Goal: Find specific page/section: Find specific page/section

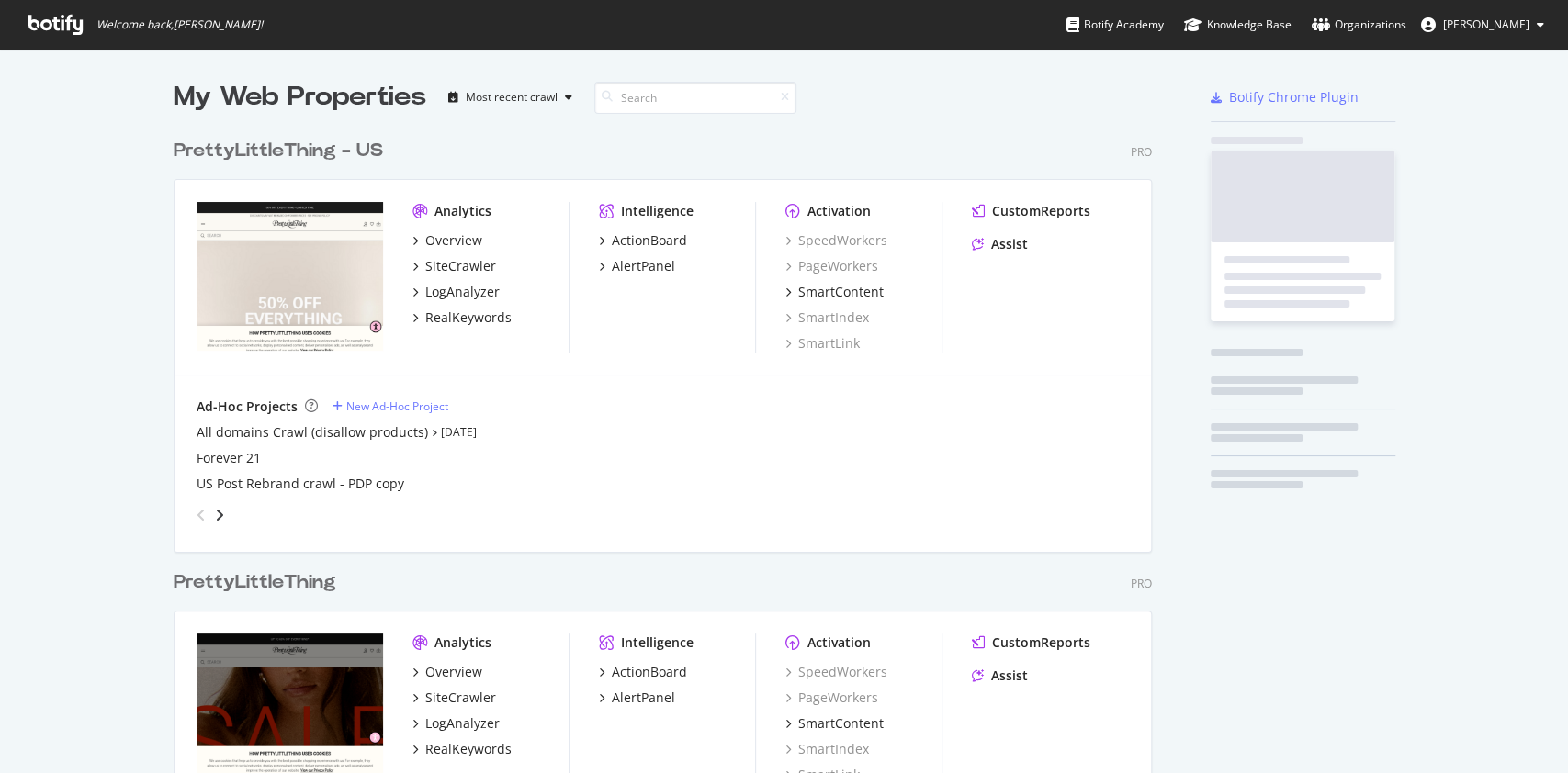
scroll to position [843, 974]
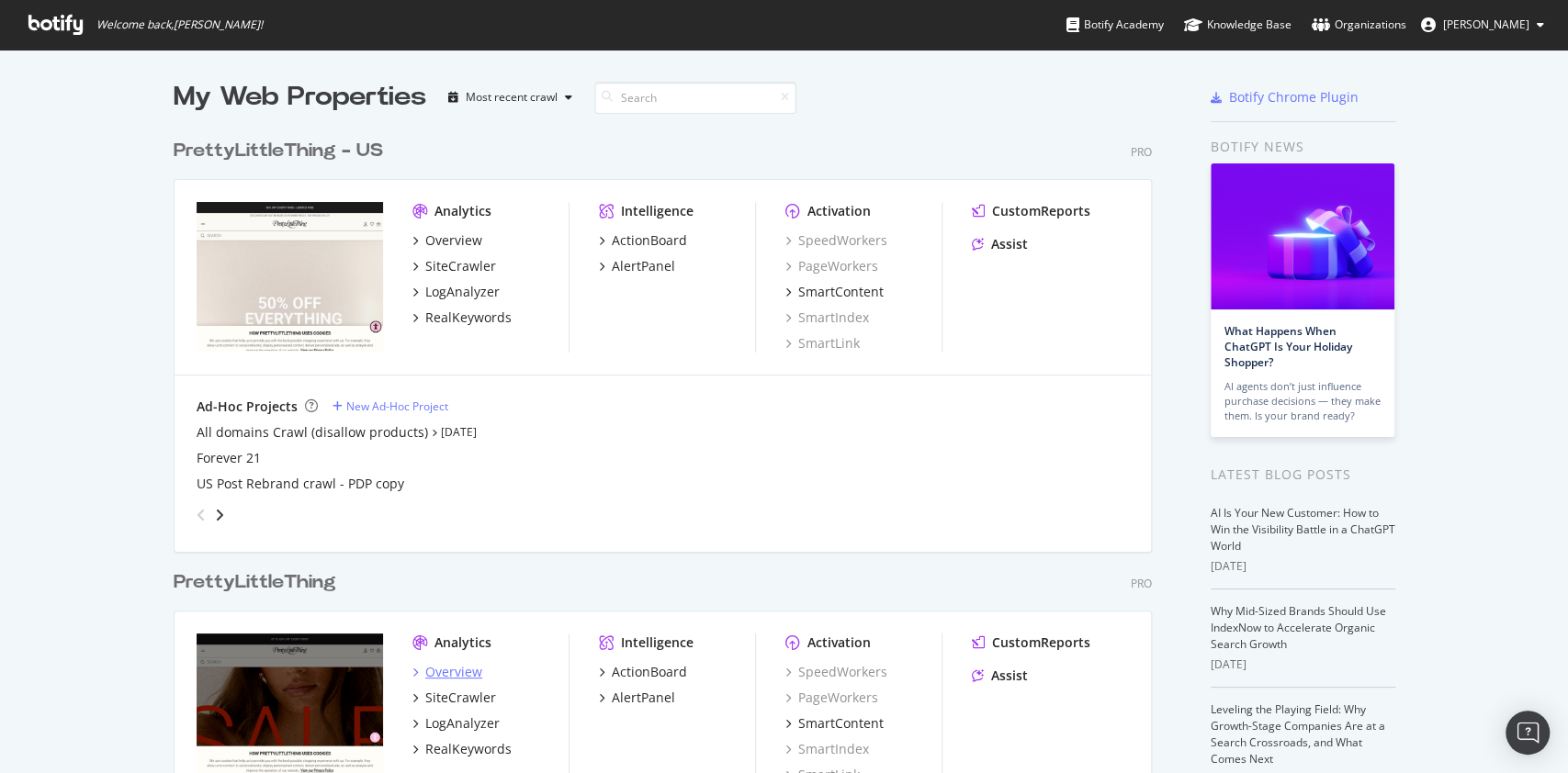
click at [448, 672] on div "Overview" at bounding box center [453, 672] width 57 height 18
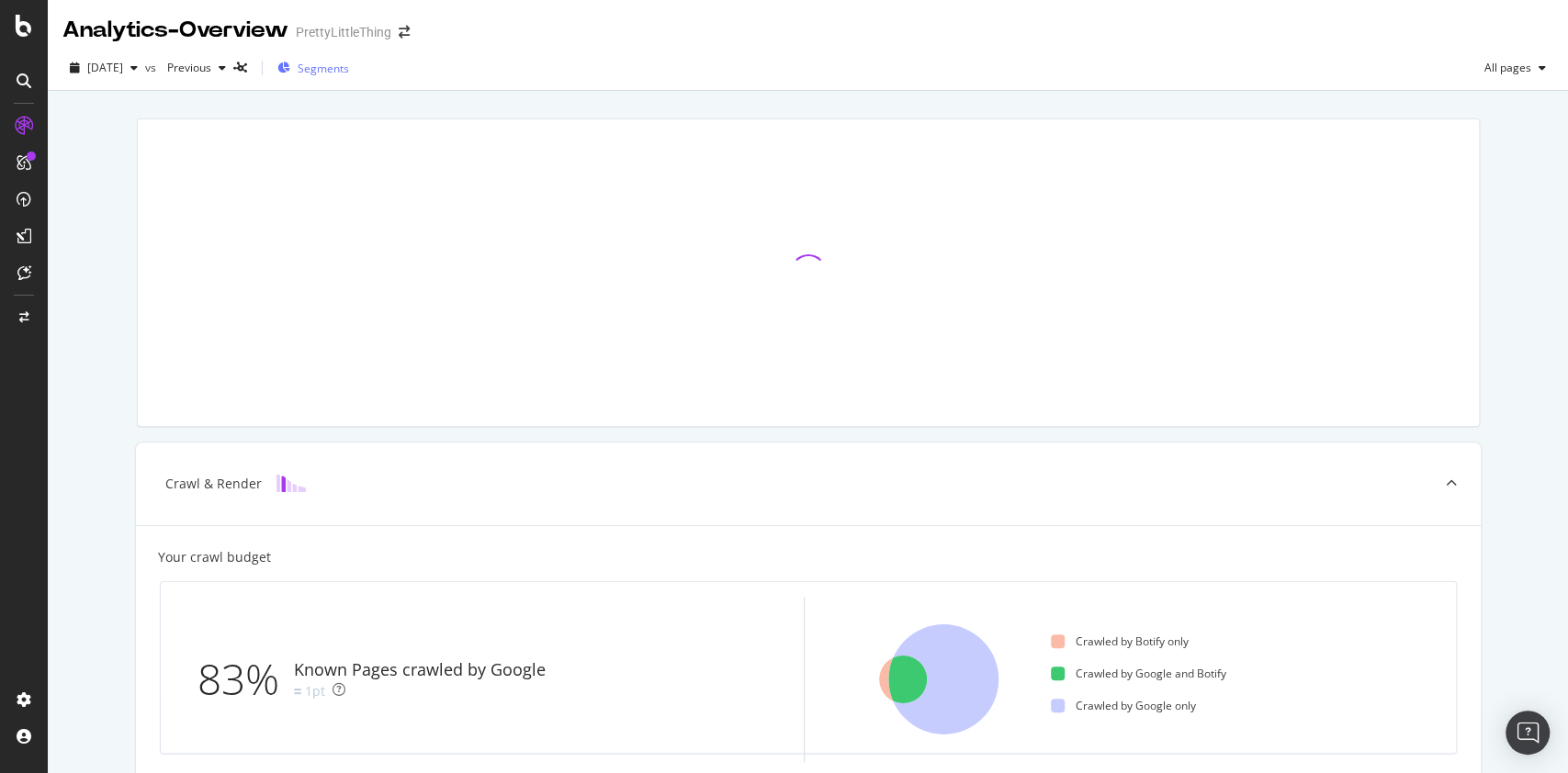
click at [346, 78] on div "Segments" at bounding box center [313, 67] width 71 height 28
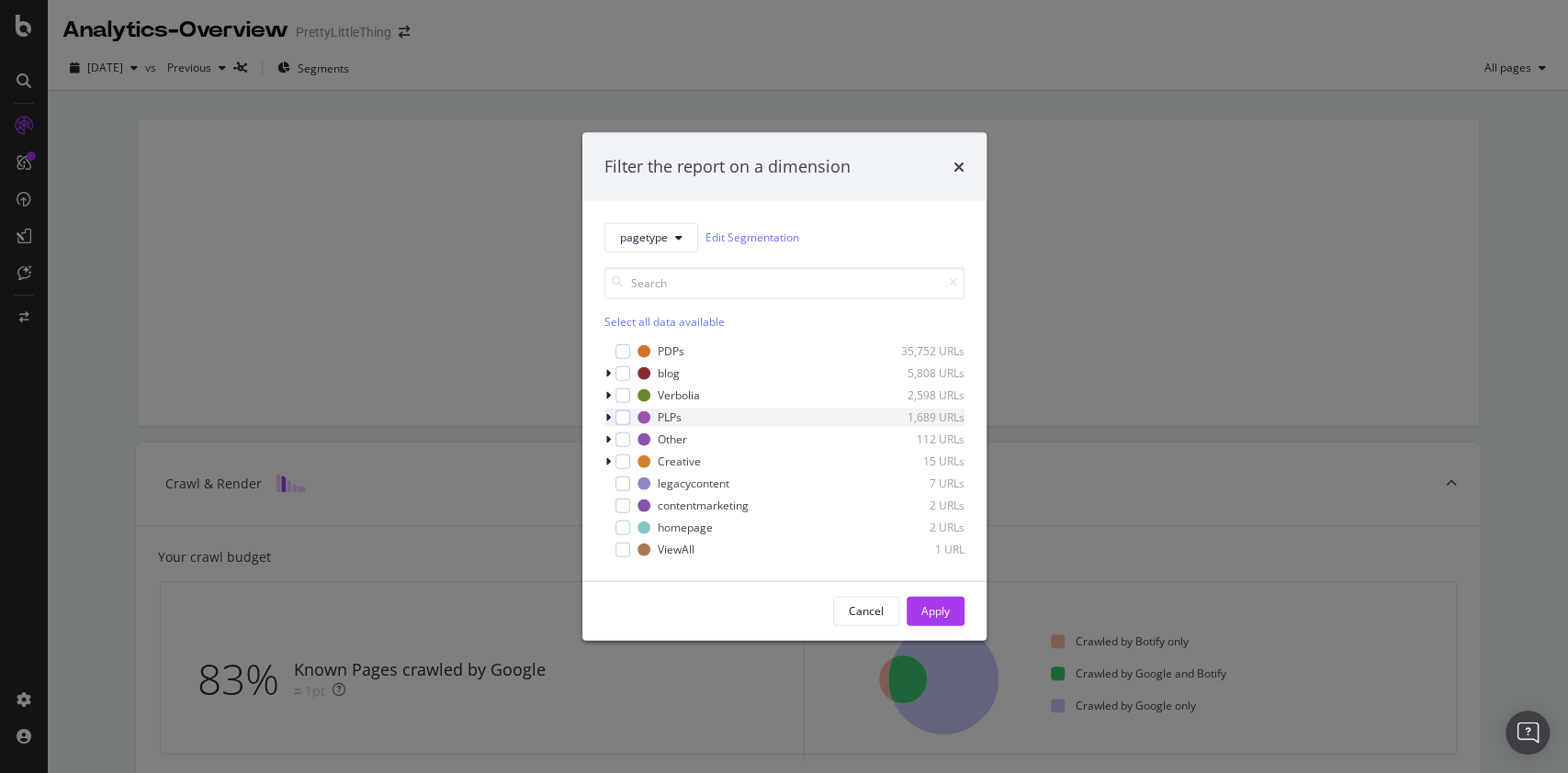
click at [605, 415] on div "modal" at bounding box center [609, 416] width 11 height 18
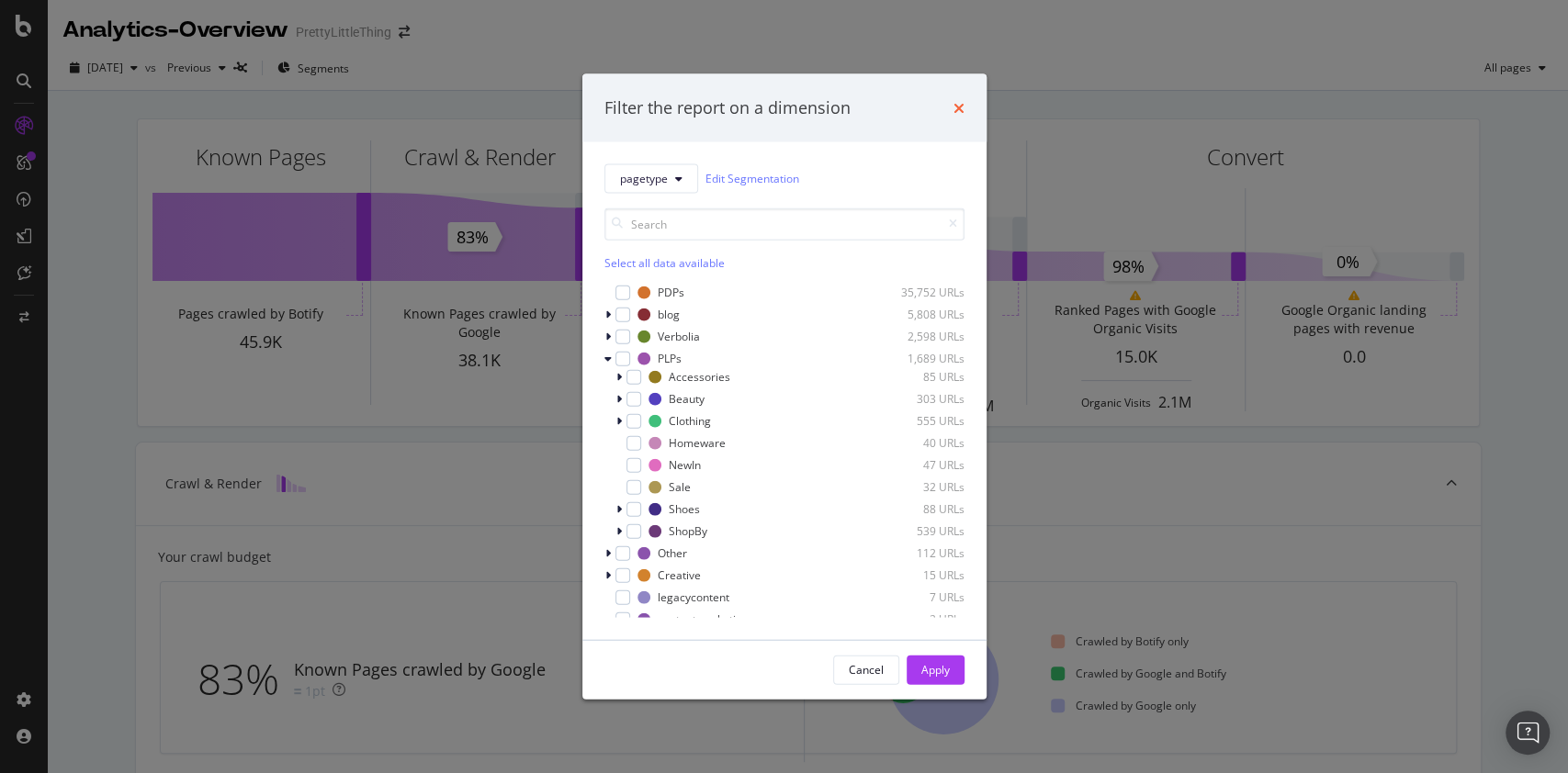
click at [958, 107] on icon "times" at bounding box center [959, 107] width 11 height 14
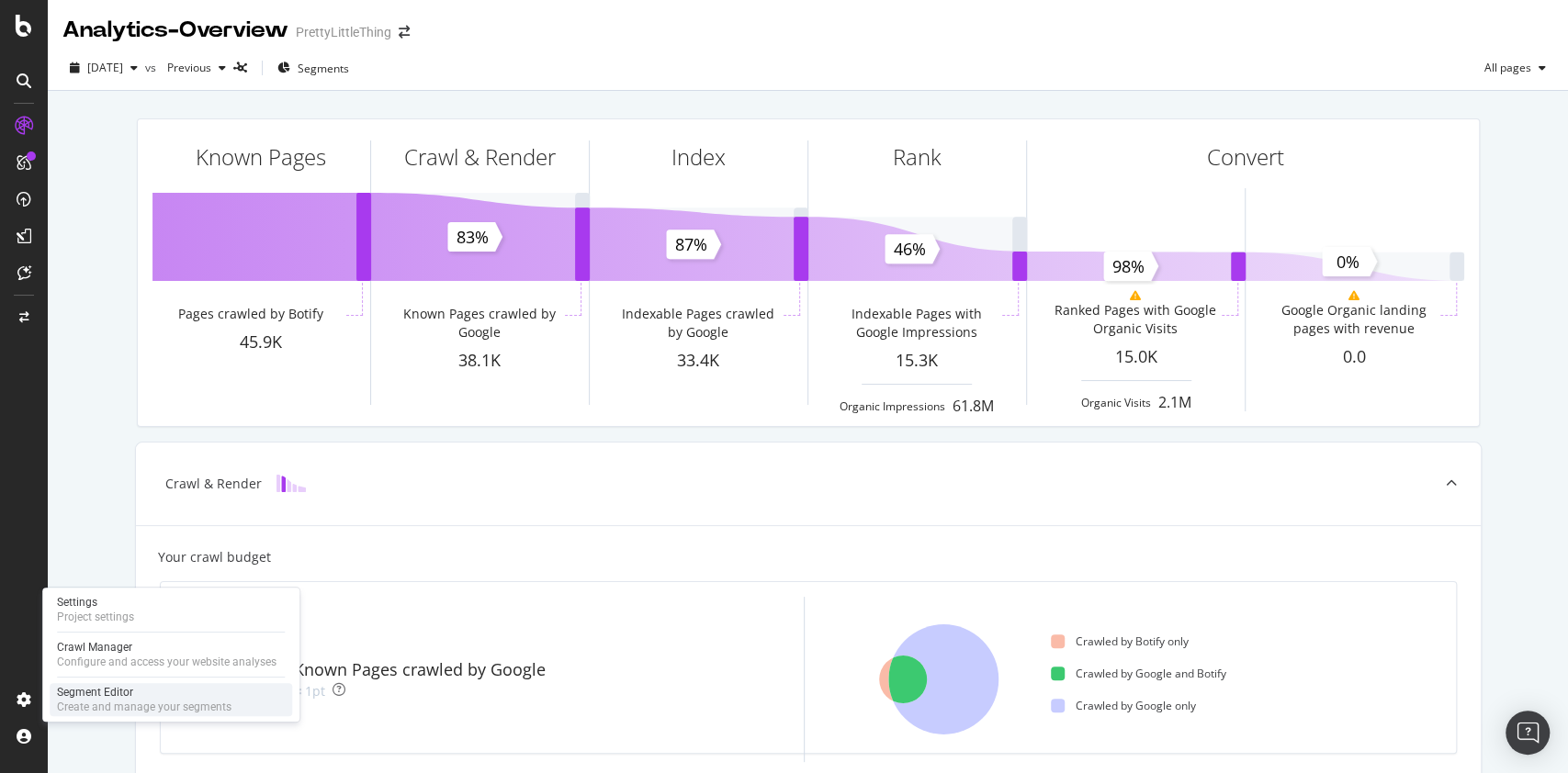
click at [86, 697] on div "Segment Editor" at bounding box center [144, 692] width 175 height 14
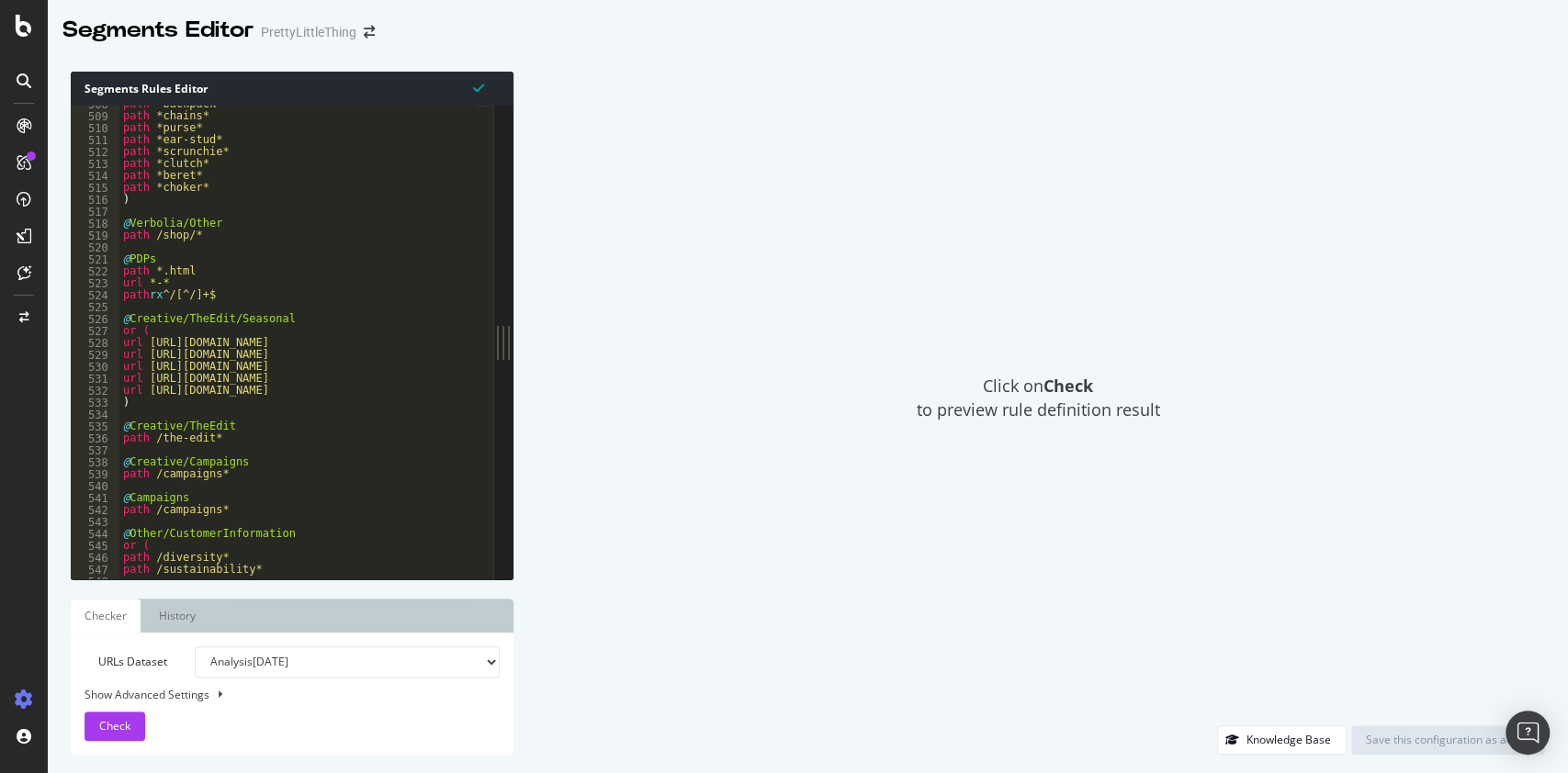
scroll to position [5173, 0]
